Goal: Check status

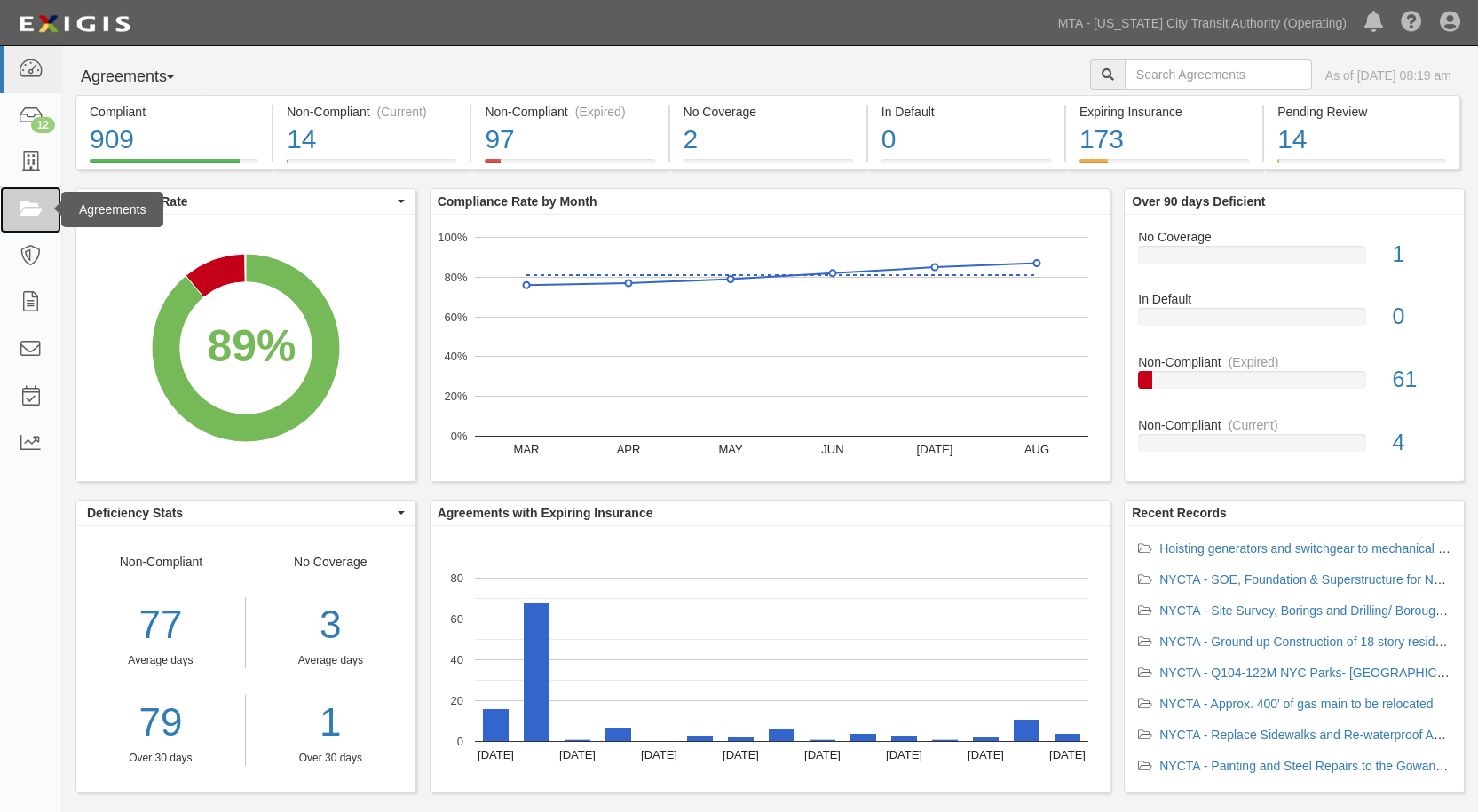
click at [31, 222] on link at bounding box center [30, 209] width 61 height 47
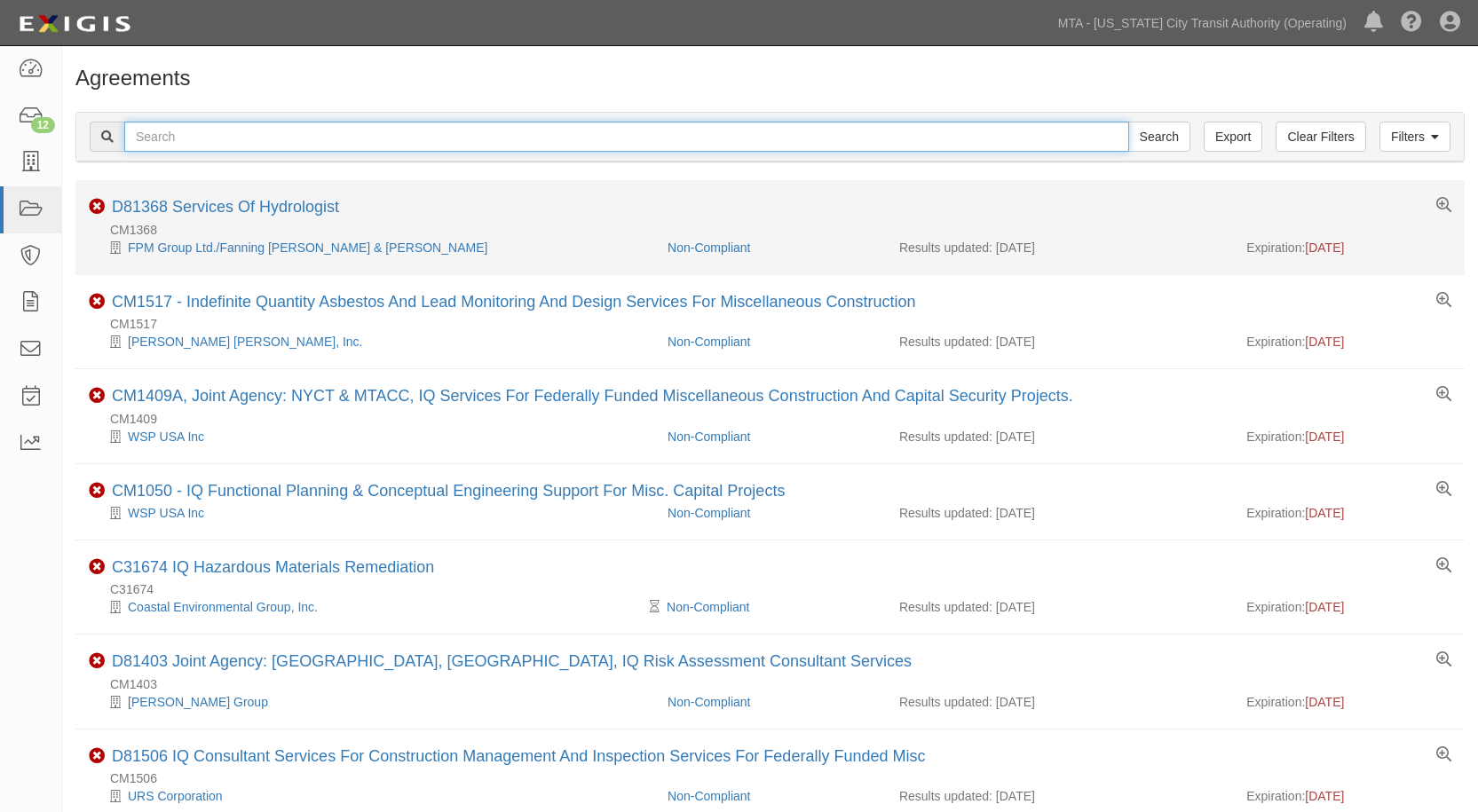
drag, startPoint x: 352, startPoint y: 142, endPoint x: 374, endPoint y: 186, distance: 49.2
click at [355, 144] on input "text" at bounding box center [627, 136] width 1005 height 30
type input "14522"
click at [1129, 122] on input "Search" at bounding box center [1160, 136] width 62 height 30
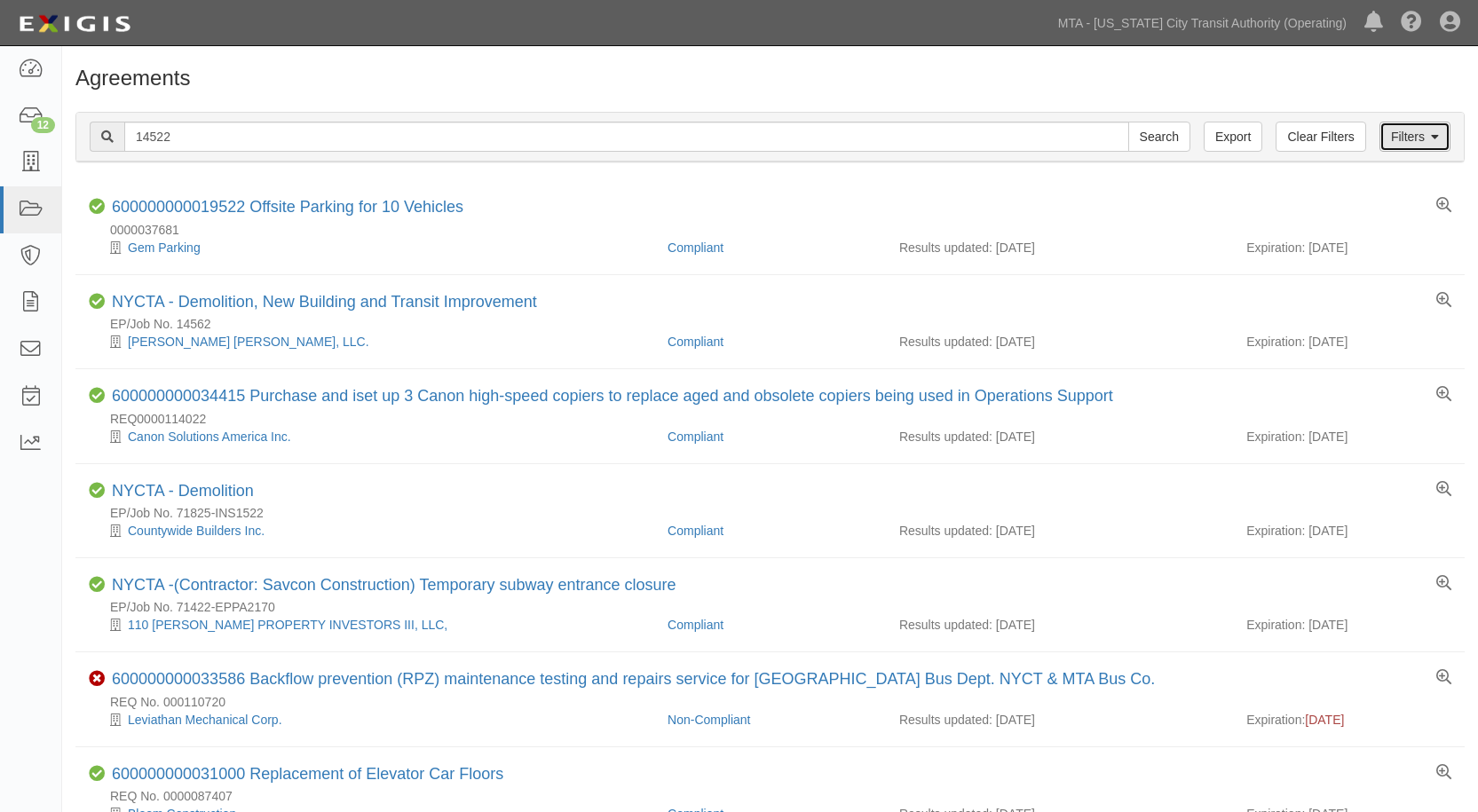
click at [1408, 136] on link "Filters" at bounding box center [1416, 136] width 71 height 30
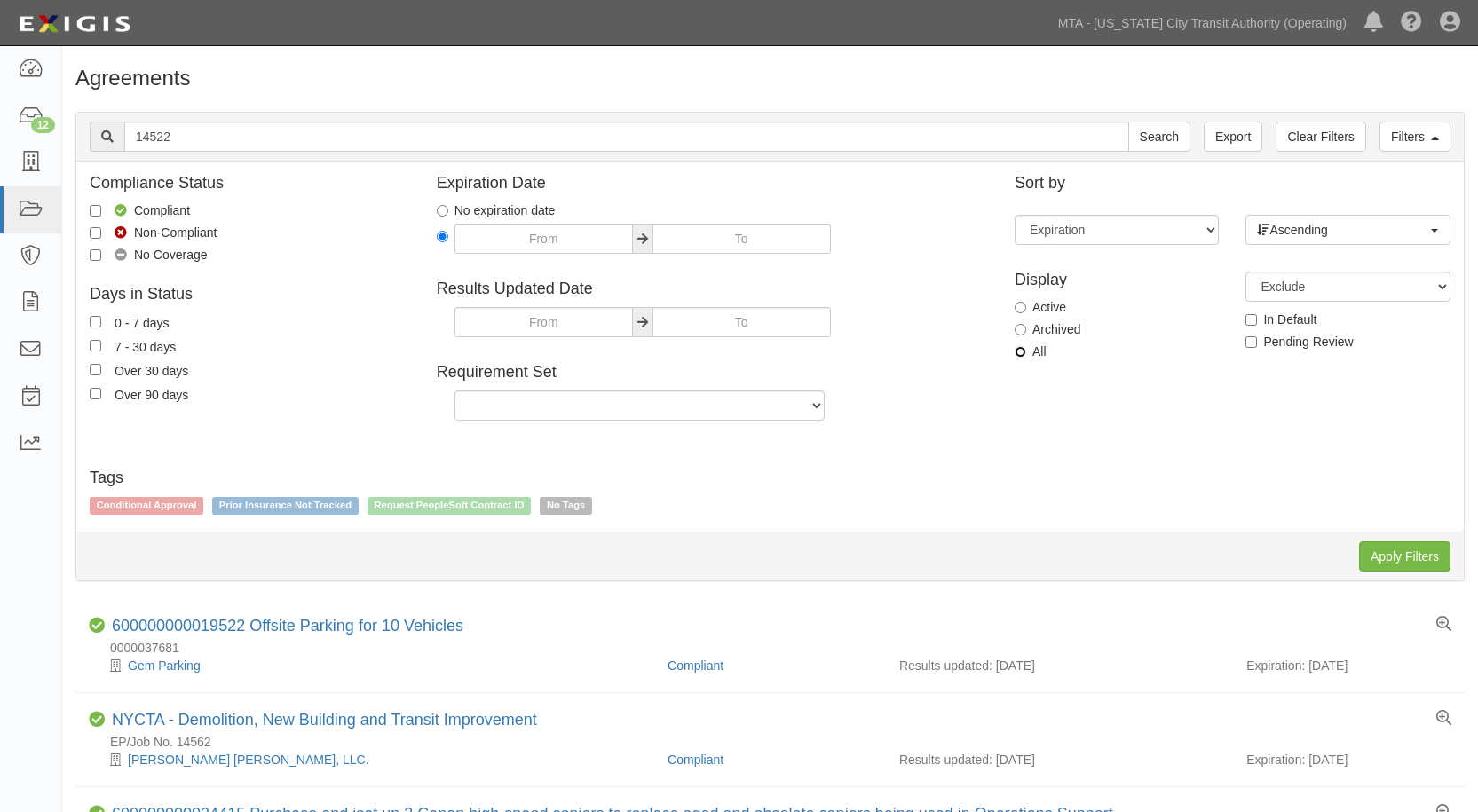
drag, startPoint x: 1023, startPoint y: 351, endPoint x: 1235, endPoint y: 461, distance: 238.8
click at [1023, 354] on input "All" at bounding box center [1021, 352] width 12 height 12
radio input "true"
click at [1426, 564] on input "Apply Filters" at bounding box center [1405, 556] width 91 height 30
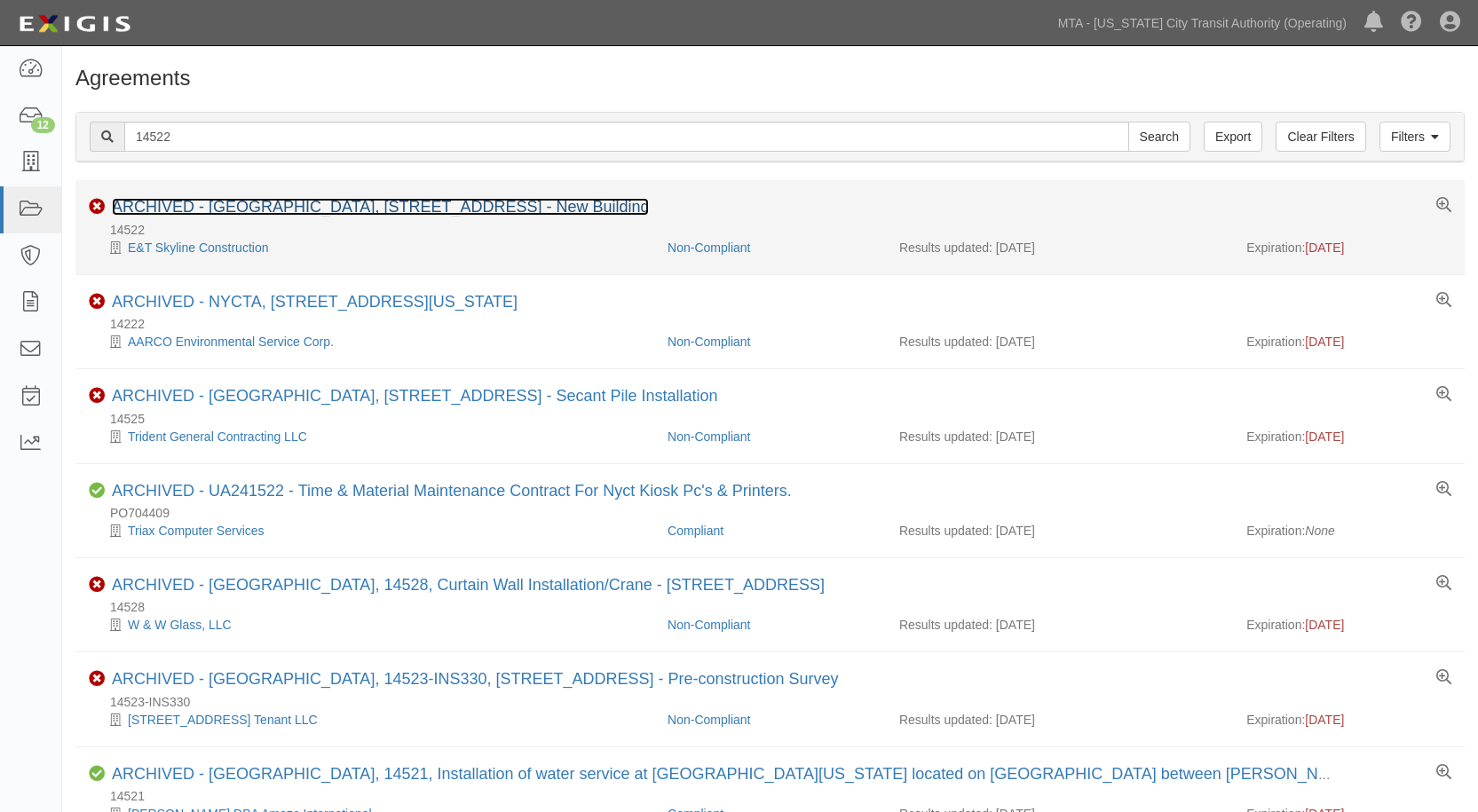
click at [252, 205] on link "ARCHIVED - [GEOGRAPHIC_DATA], [STREET_ADDRESS] - New Building" at bounding box center [380, 206] width 537 height 17
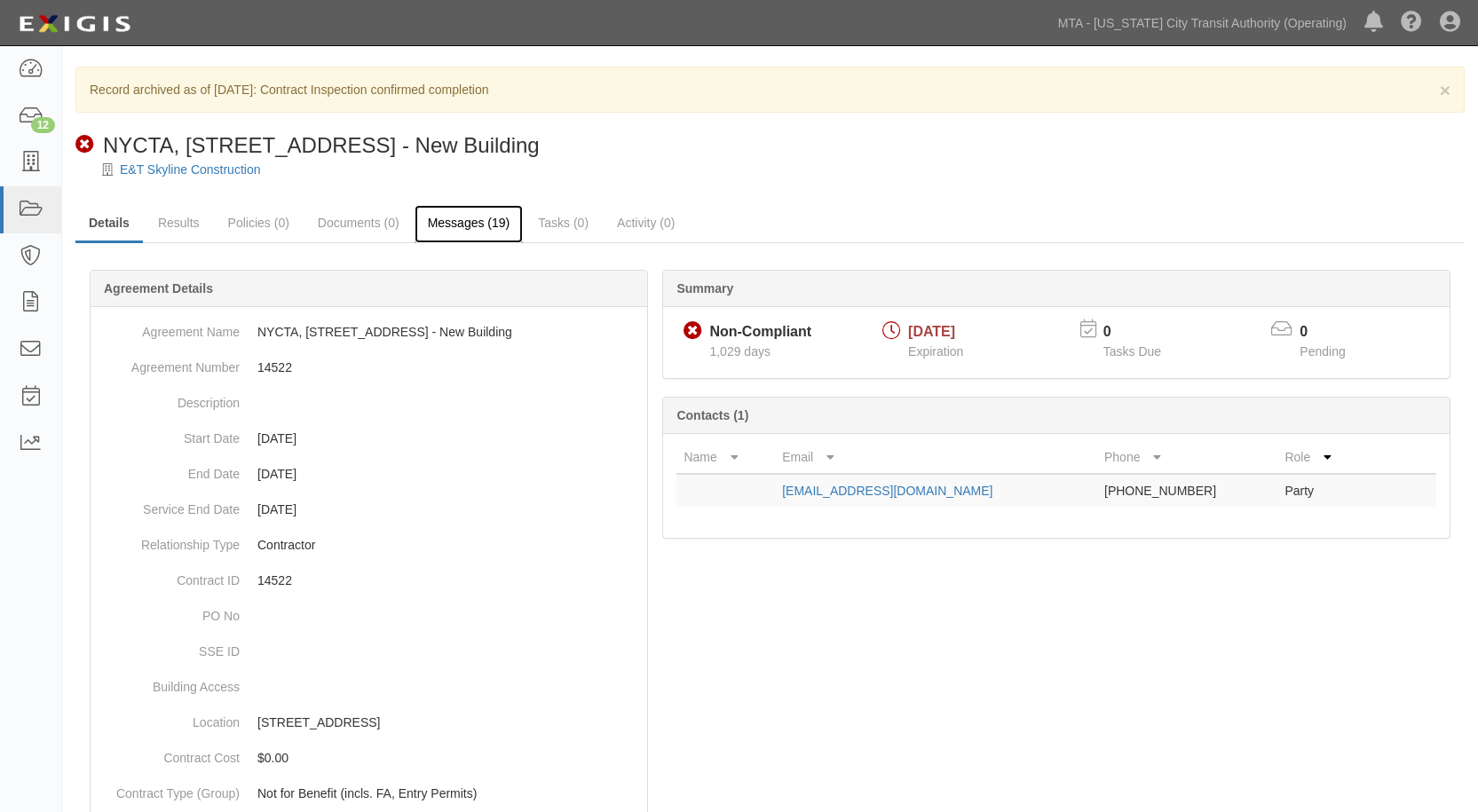
click at [450, 234] on link "Messages (19)" at bounding box center [468, 224] width 109 height 38
